Goal: Task Accomplishment & Management: Complete application form

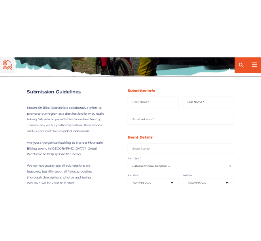
scroll to position [277, 0]
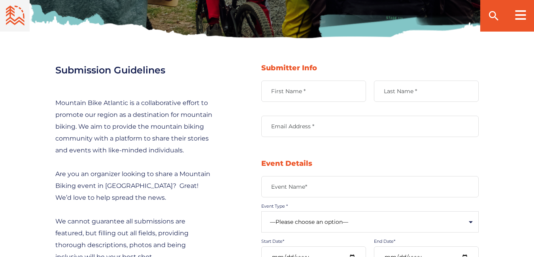
click at [313, 91] on label "First Name *" at bounding box center [313, 91] width 105 height 7
click at [313, 91] on input "First Name *" at bounding box center [313, 91] width 105 height 21
click at [300, 92] on input "First Name *" at bounding box center [313, 91] width 105 height 21
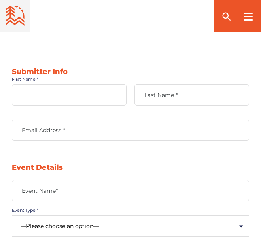
scroll to position [514, 0]
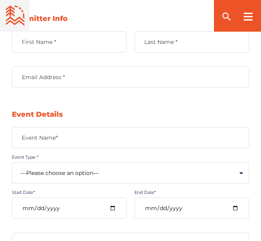
click at [56, 38] on div "First Name *" at bounding box center [69, 41] width 115 height 21
paste input "Shivaay"
type input "Shivaay"
click at [150, 38] on div "Last Name *" at bounding box center [191, 41] width 115 height 21
click at [155, 41] on label "Last Name *" at bounding box center [191, 41] width 115 height 7
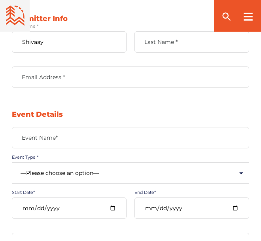
click at [155, 41] on input "Last Name *" at bounding box center [191, 41] width 115 height 21
paste input "[PERSON_NAME]"
type input "[PERSON_NAME]"
click at [69, 78] on label "Email Address *" at bounding box center [130, 77] width 237 height 7
click at [69, 78] on input "Email Address *" at bounding box center [130, 76] width 237 height 21
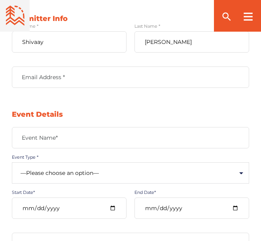
click at [68, 77] on label "Email Address *" at bounding box center [130, 77] width 237 height 7
click at [68, 77] on input "Email Address *" at bounding box center [130, 76] width 237 height 21
paste input "[EMAIL_ADDRESS][DOMAIN_NAME]"
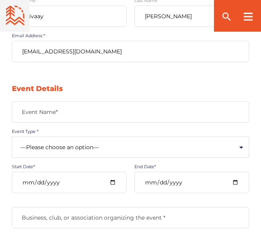
scroll to position [553, 0]
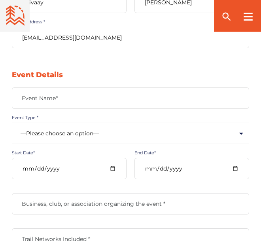
type input "[EMAIL_ADDRESS][DOMAIN_NAME]"
click at [55, 94] on div "Event Name*" at bounding box center [130, 97] width 237 height 21
type input "Global Power Energies Congress"
click at [67, 138] on select "—Please choose an option— Community Clinic Festival Race" at bounding box center [130, 133] width 237 height 21
click at [12, 123] on select "—Please choose an option— Community Clinic Festival Race" at bounding box center [130, 133] width 237 height 21
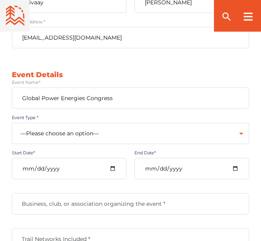
click at [77, 130] on select "—Please choose an option— Community Clinic Festival Race" at bounding box center [130, 133] width 237 height 21
select select "502"
click at [12, 123] on select "—Please choose an option— Community Clinic Festival Race" at bounding box center [130, 133] width 237 height 21
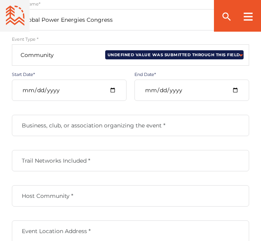
scroll to position [632, 0]
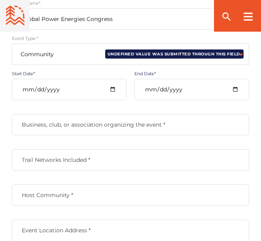
click at [67, 55] on select "—Please choose an option— Community Clinic Festival Race" at bounding box center [130, 53] width 237 height 21
click at [12, 43] on select "—Please choose an option— Community Clinic Festival Race" at bounding box center [130, 53] width 237 height 21
click at [62, 125] on label "Business, club, or association organizing the event *" at bounding box center [130, 124] width 237 height 7
click at [62, 125] on input "Business, club, or association organizing the event *" at bounding box center [130, 124] width 237 height 21
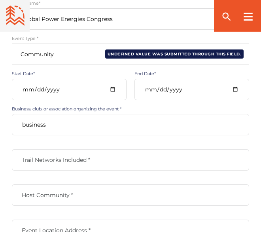
type input "business"
click at [55, 159] on label "Trail Networks Included *" at bounding box center [130, 159] width 237 height 7
click at [55, 159] on input "Trail Networks Included *" at bounding box center [130, 159] width 237 height 21
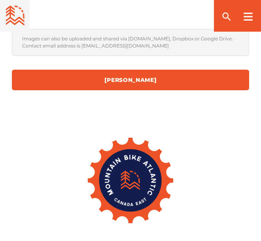
scroll to position [1107, 0]
